Goal: Transaction & Acquisition: Purchase product/service

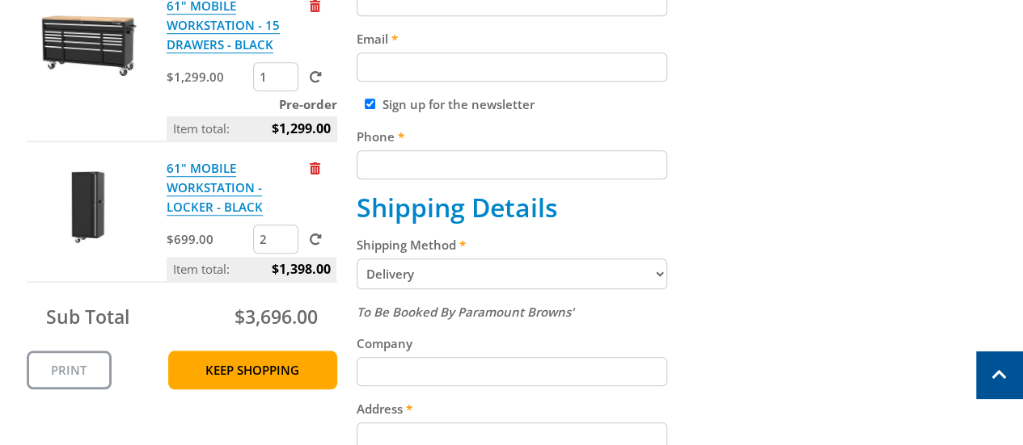
scroll to position [655, 0]
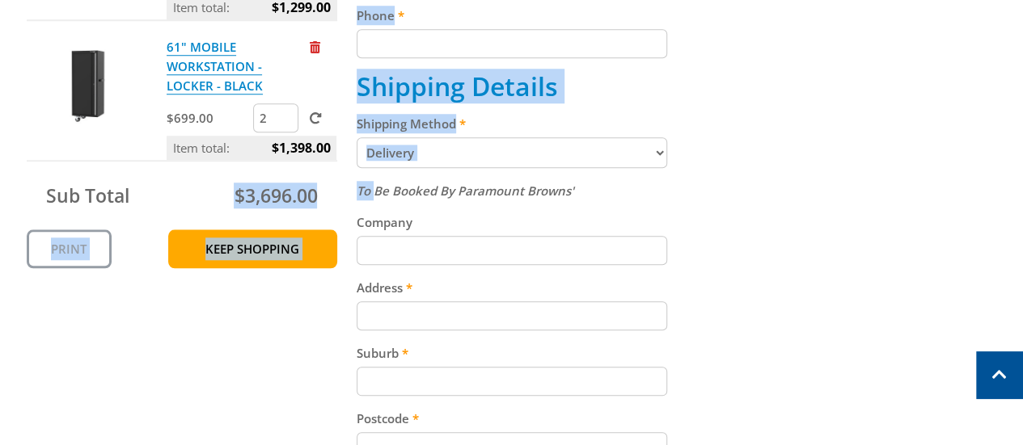
drag, startPoint x: 204, startPoint y: 186, endPoint x: 374, endPoint y: 179, distance: 170.7
click at [374, 179] on div "Cart 61" MOBILE WORKSTATION - HUTCH & RISE - BLACK $999.00 1 Item total: $999.0…" at bounding box center [512, 281] width 970 height 1208
click at [254, 192] on span "$3,696.00" at bounding box center [275, 196] width 83 height 26
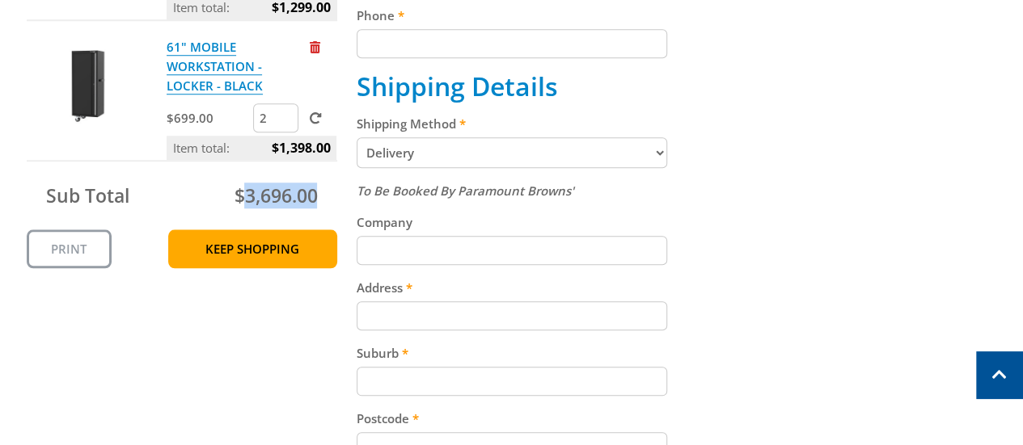
click at [254, 192] on span "$3,696.00" at bounding box center [275, 196] width 83 height 26
click at [241, 192] on span "$3,696.00" at bounding box center [275, 196] width 83 height 26
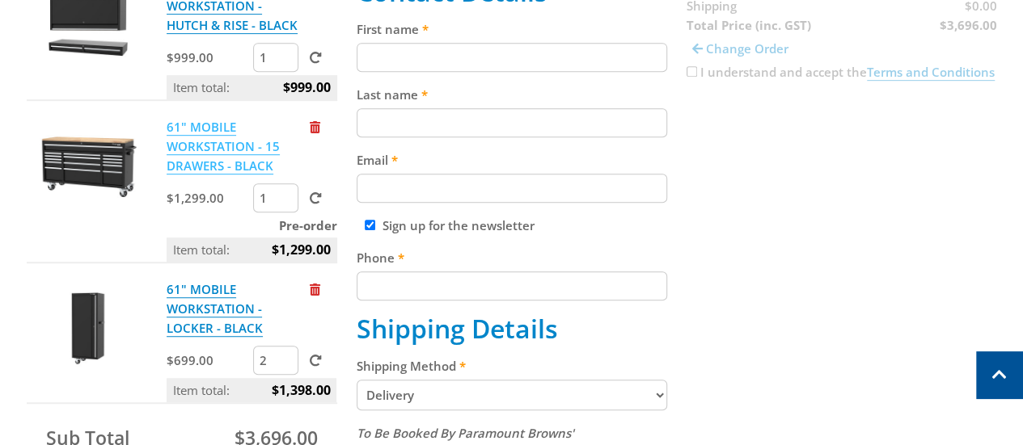
scroll to position [0, 0]
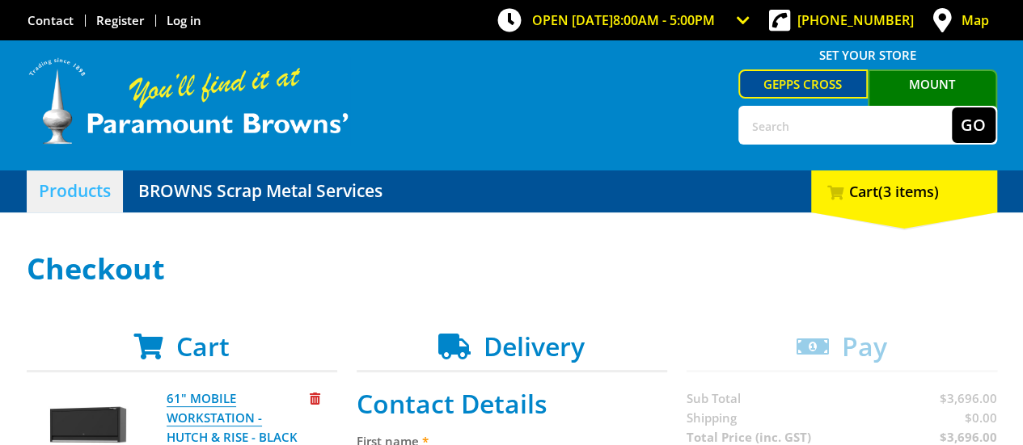
click at [73, 192] on link "Products" at bounding box center [75, 192] width 96 height 42
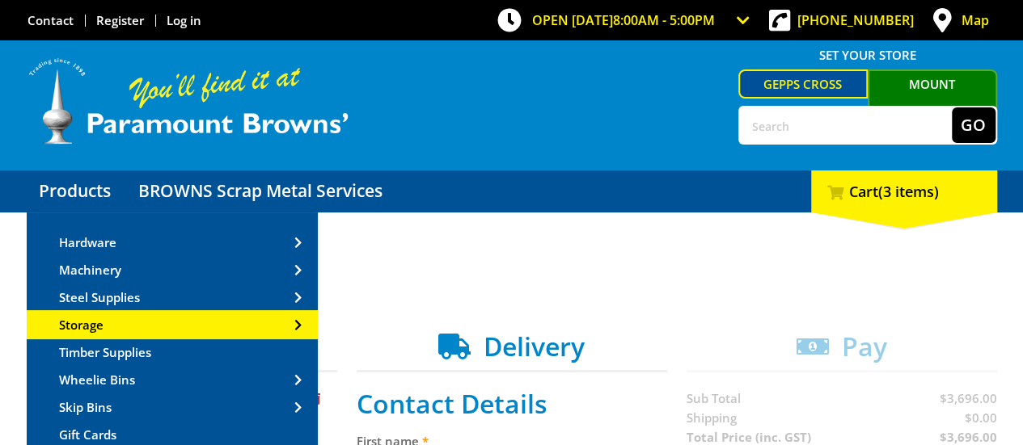
click at [100, 329] on span "Storage" at bounding box center [81, 325] width 44 height 16
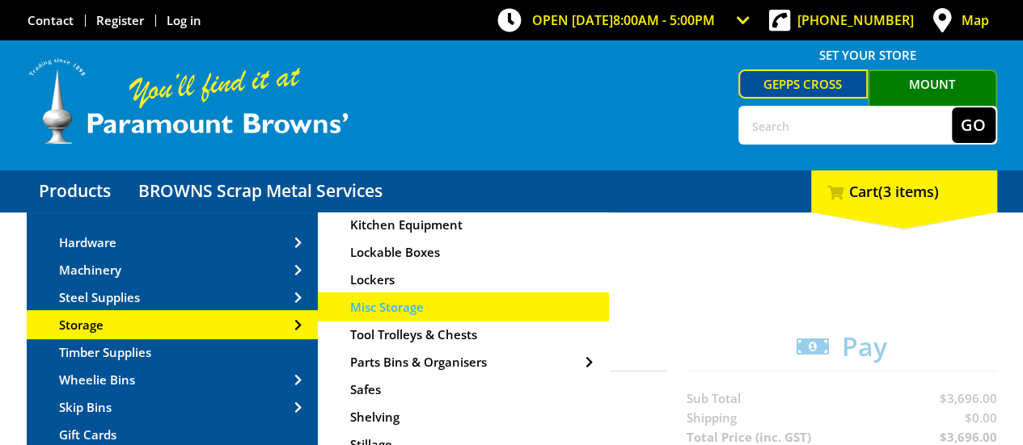
scroll to position [162, 0]
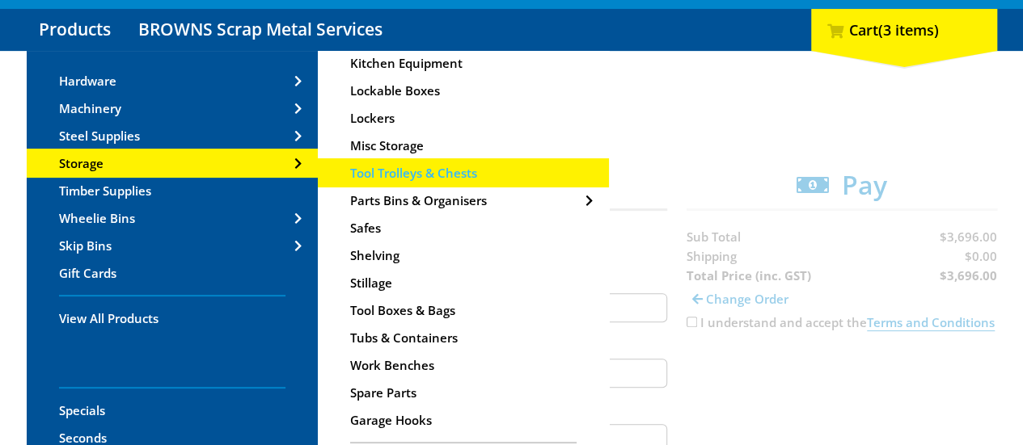
click at [450, 176] on span "Tool Trolleys & Chests" at bounding box center [413, 173] width 127 height 16
